Goal: Task Accomplishment & Management: Manage account settings

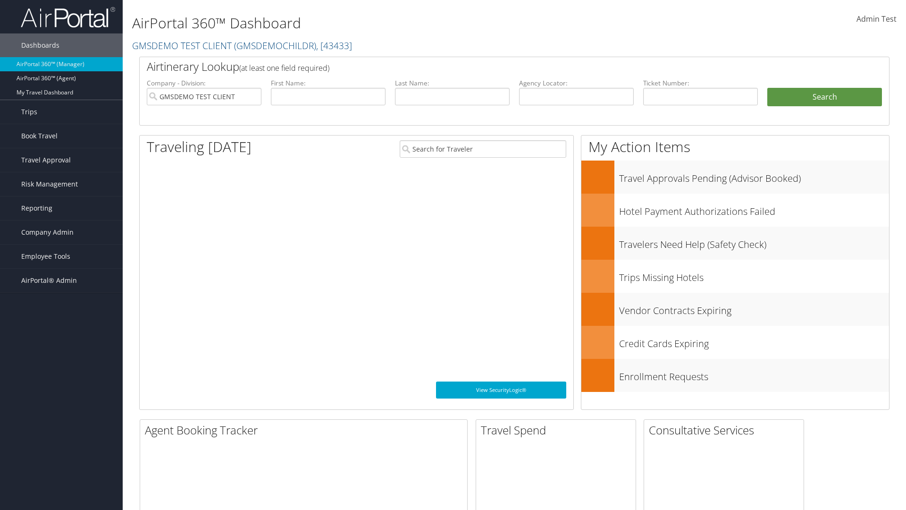
click at [61, 232] on span "Company Admin" at bounding box center [47, 232] width 52 height 24
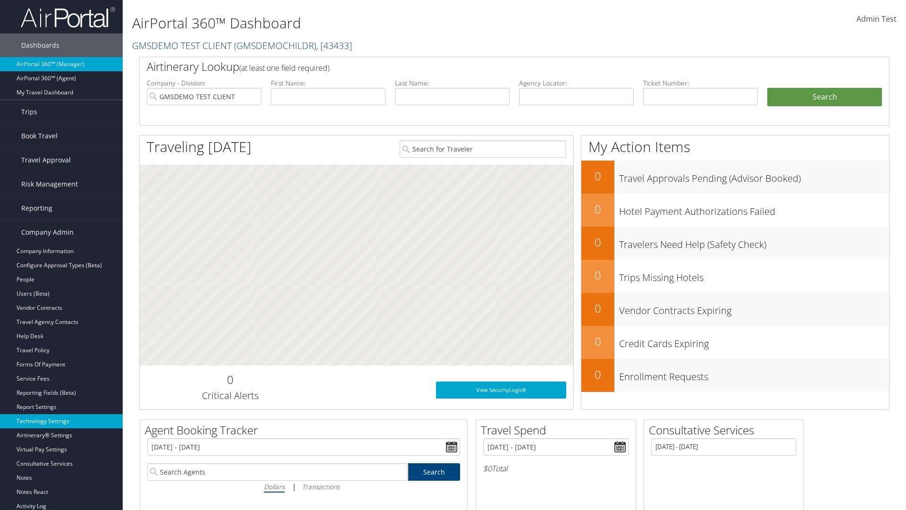
click at [61, 421] on link "Technology Settings" at bounding box center [61, 421] width 123 height 14
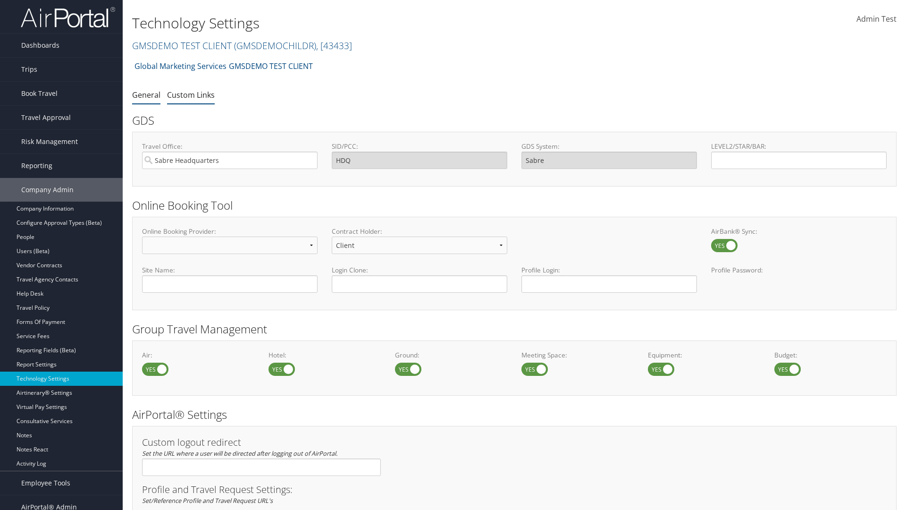
click at [191, 94] on link "Custom Links" at bounding box center [191, 95] width 48 height 10
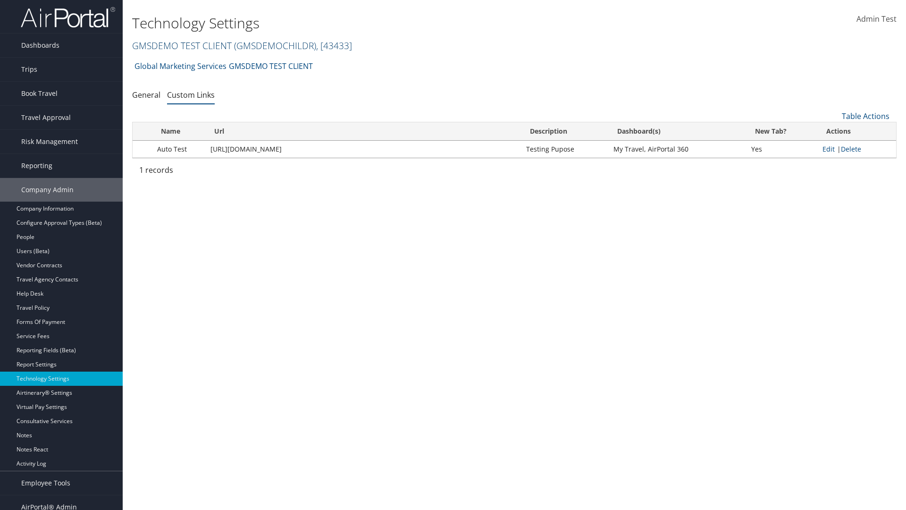
click at [181, 45] on link "GMSDEMO TEST CLIENT ( GMSDEMOCHILDR ) , [ 43433 ]" at bounding box center [242, 45] width 220 height 13
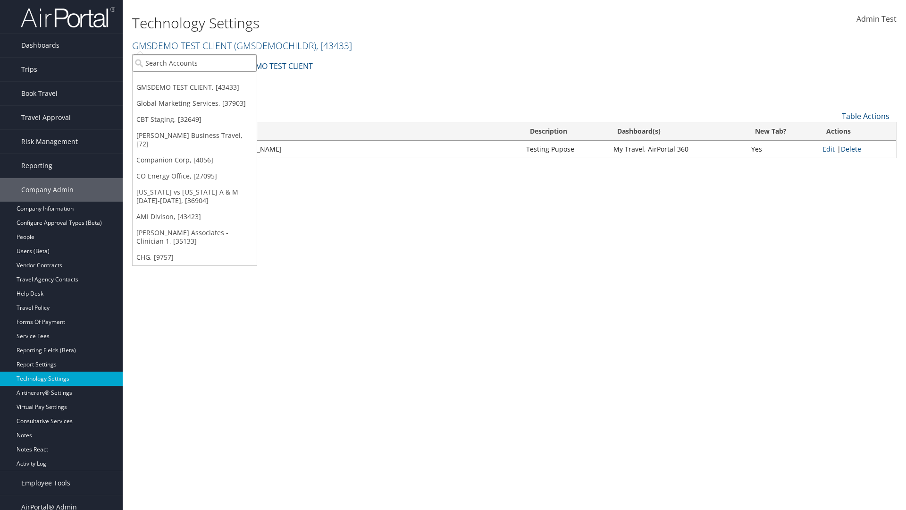
click at [194, 63] on input "search" at bounding box center [195, 62] width 124 height 17
type input "CBTSTG"
click at [194, 80] on div "CBT Staging (CBTSTG), [32649]" at bounding box center [194, 80] width 135 height 8
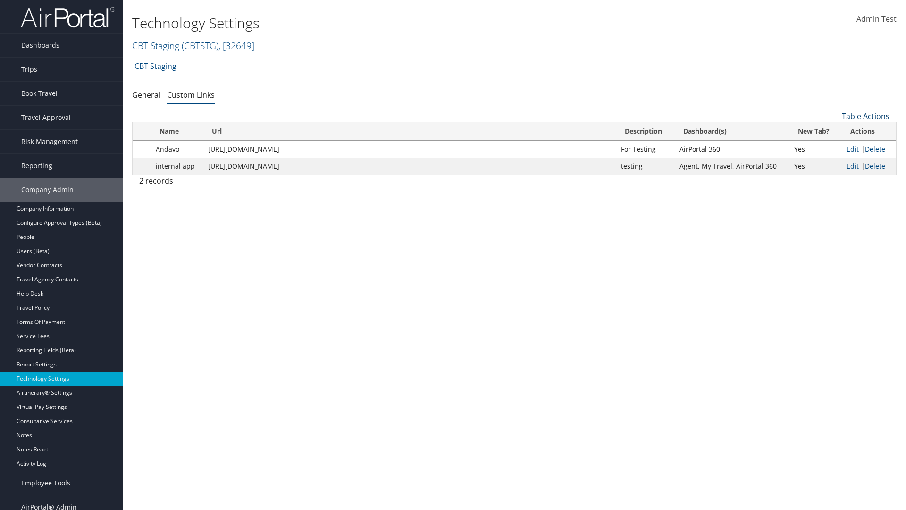
click at [866, 116] on link "Table Actions" at bounding box center [866, 116] width 48 height 10
click at [834, 131] on link "New Record" at bounding box center [834, 131] width 124 height 16
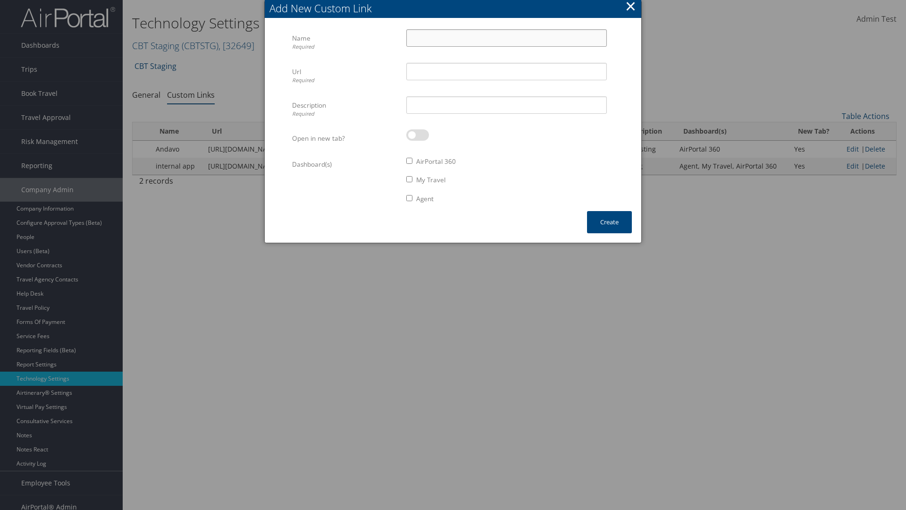
click at [507, 38] on input "Name Required" at bounding box center [506, 37] width 201 height 17
type input "Auto Test"
click at [507, 71] on input "Url Required" at bounding box center [506, 71] width 201 height 17
type input "[URL][DOMAIN_NAME]"
click at [507, 105] on input "Description Required" at bounding box center [506, 104] width 201 height 17
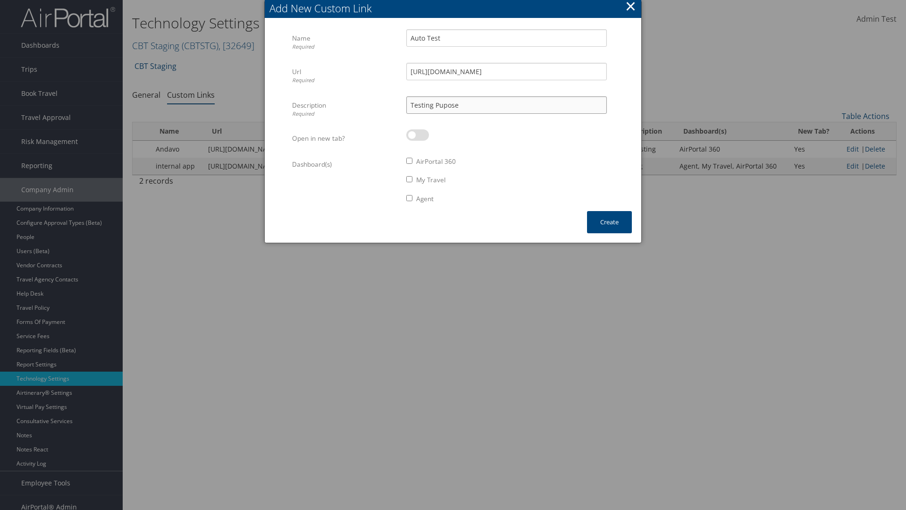
type input "Testing Pupose"
click at [418, 135] on label at bounding box center [417, 134] width 23 height 11
click at [417, 135] on input "checkbox" at bounding box center [414, 137] width 6 height 6
checkbox input "true"
click at [437, 161] on label "AirPortal 360" at bounding box center [436, 161] width 40 height 9
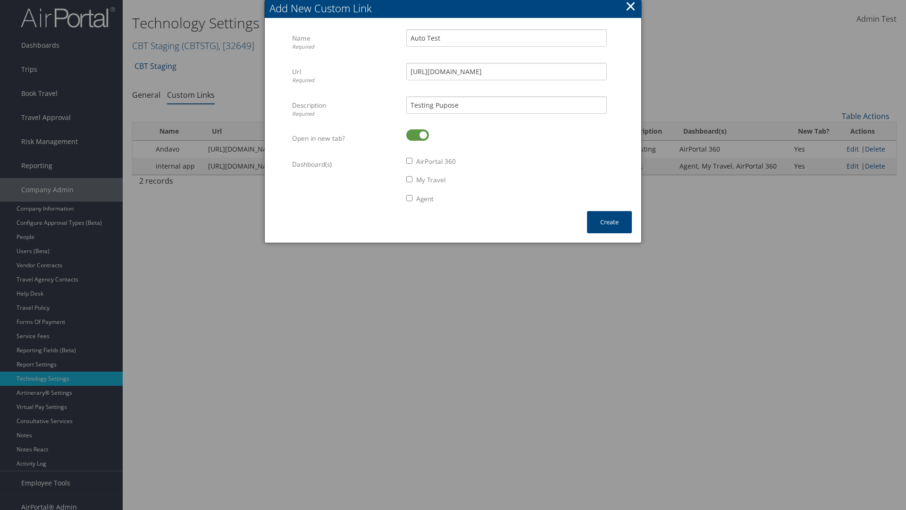
click at [413, 161] on input "AirPortal 360" at bounding box center [409, 161] width 6 height 6
checkbox input "true"
click at [431, 180] on label "My Travel" at bounding box center [430, 179] width 29 height 9
click at [413, 180] on input "My Travel" at bounding box center [409, 179] width 6 height 6
checkbox input "true"
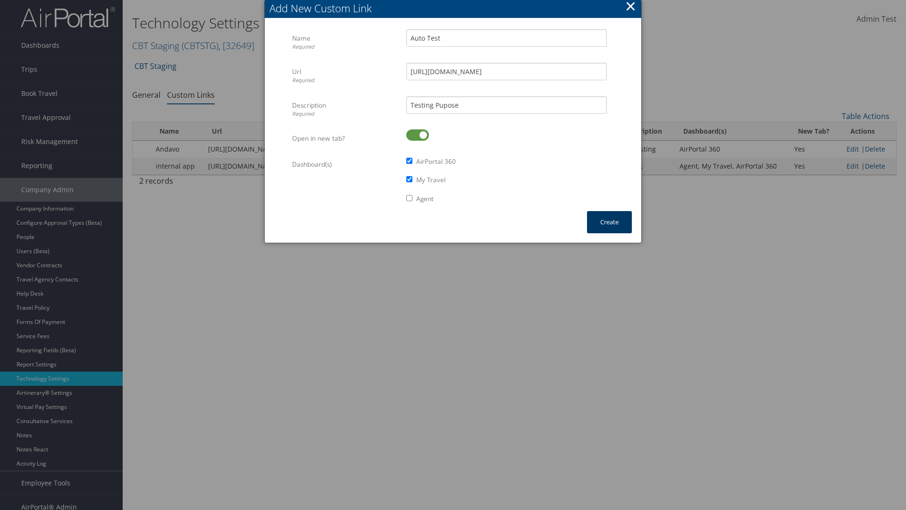
click at [609, 222] on button "Create" at bounding box center [609, 222] width 45 height 22
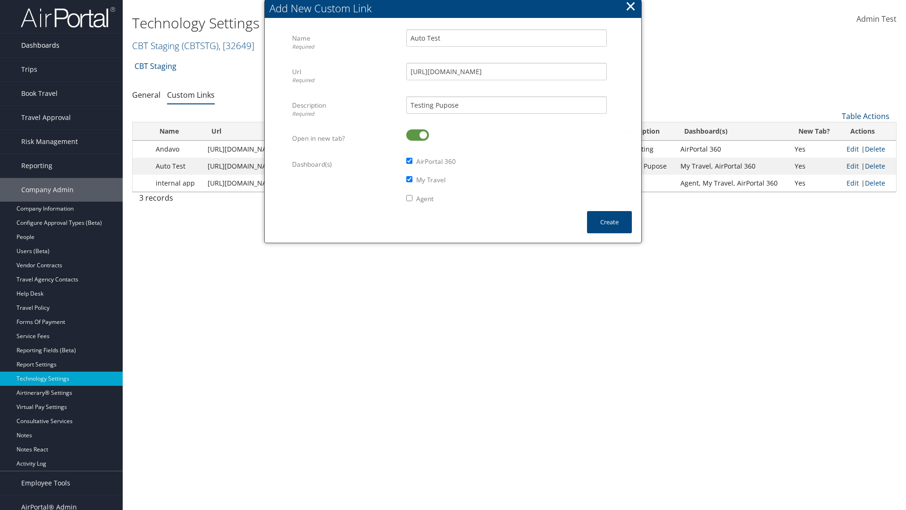
click at [61, 45] on link "Dashboards" at bounding box center [61, 46] width 123 height 24
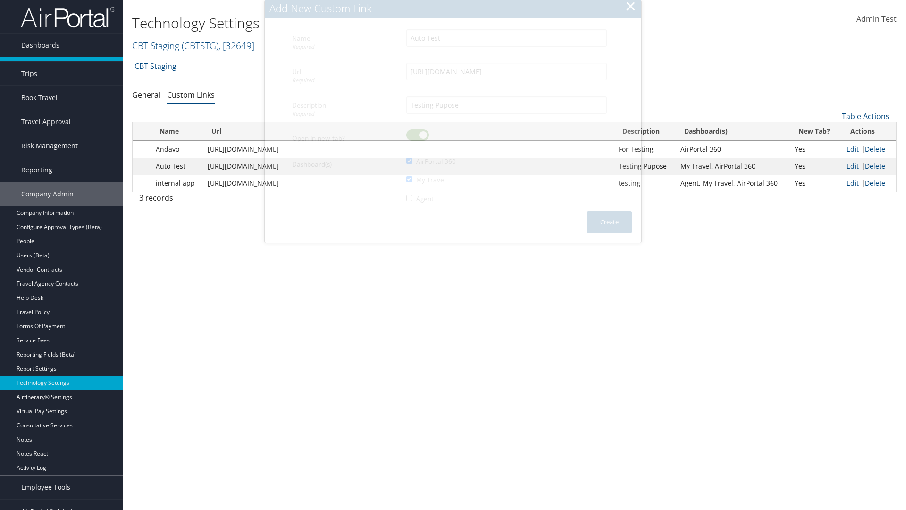
click at [61, 64] on link "AirPortal 360™ (Manager)" at bounding box center [61, 64] width 123 height 14
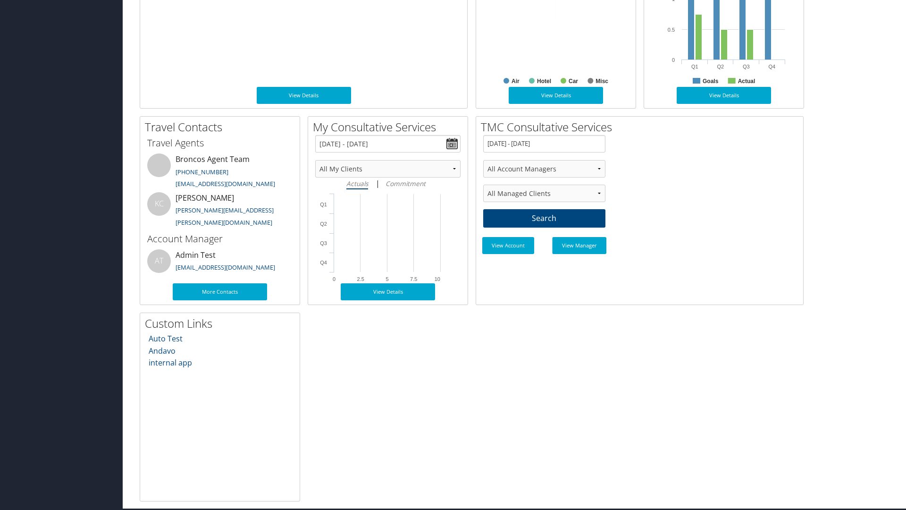
scroll to position [499, 0]
click at [165, 338] on link "Auto Test" at bounding box center [166, 338] width 34 height 10
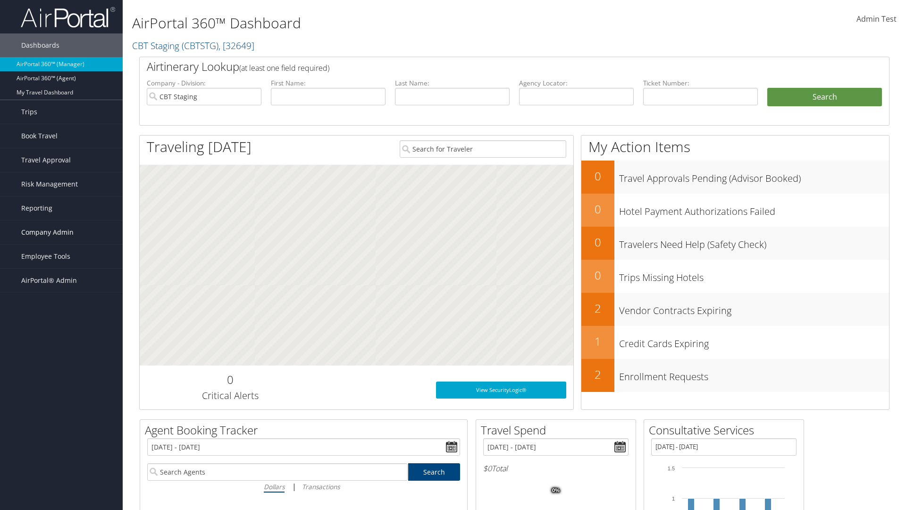
click at [61, 232] on span "Company Admin" at bounding box center [47, 232] width 52 height 24
click at [61, 421] on link "Technology Settings" at bounding box center [61, 421] width 123 height 14
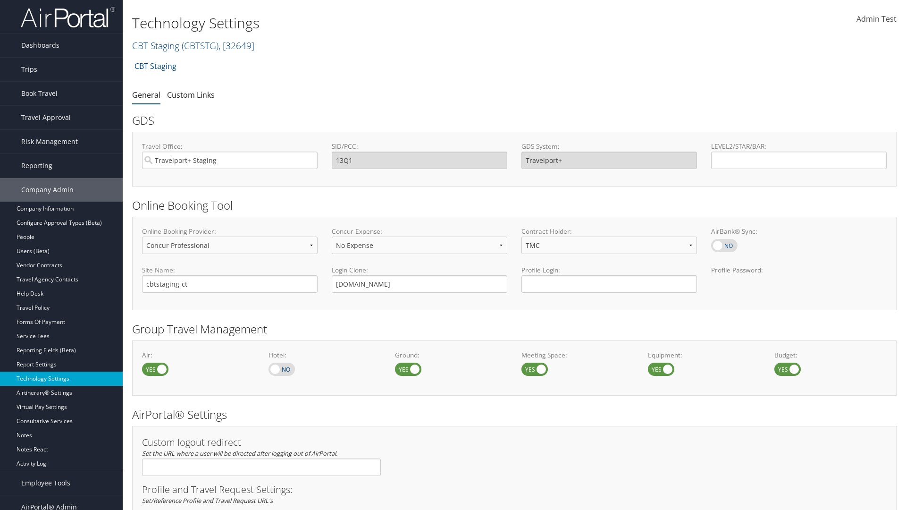
select select "4"
click at [191, 94] on link "Custom Links" at bounding box center [191, 95] width 48 height 10
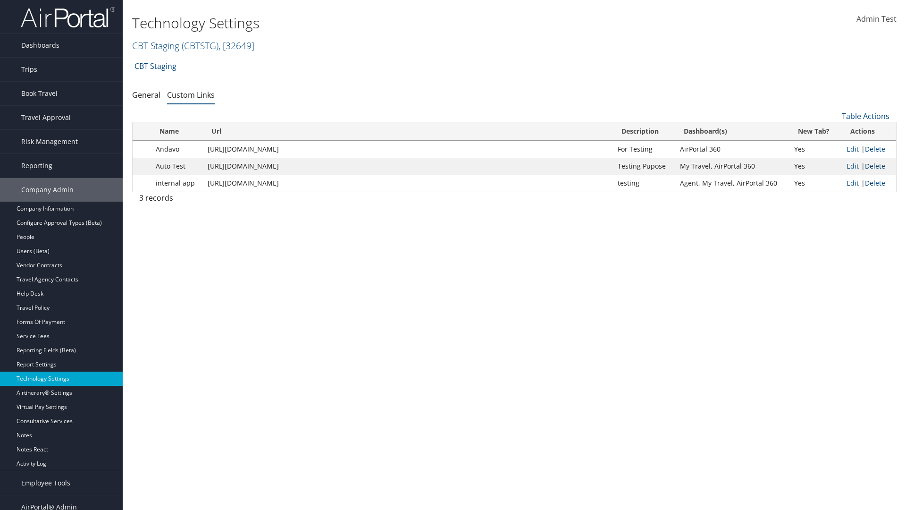
click at [875, 166] on link "Delete" at bounding box center [875, 165] width 20 height 9
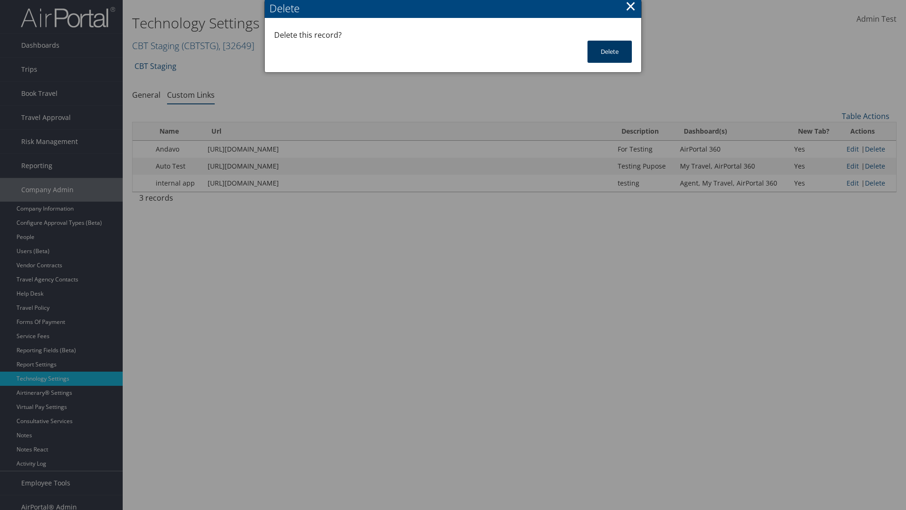
click at [610, 51] on button "Delete" at bounding box center [610, 52] width 44 height 22
